Goal: Task Accomplishment & Management: Complete application form

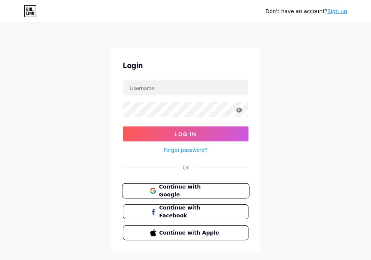
click at [172, 189] on span "Continue with Google" at bounding box center [190, 191] width 62 height 16
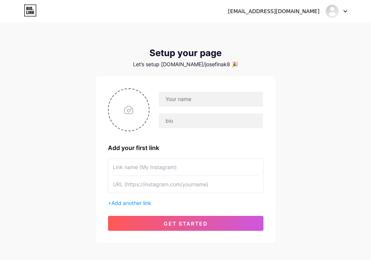
click at [345, 13] on div at bounding box center [337, 10] width 22 height 13
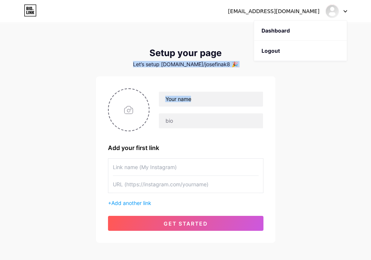
drag, startPoint x: 294, startPoint y: 107, endPoint x: 287, endPoint y: -38, distance: 145.3
click at [287, 0] on html "[EMAIL_ADDRESS][DOMAIN_NAME] Dashboard Logout Setup your page Let’s setup [DOMA…" at bounding box center [185, 148] width 371 height 297
